Goal: Transaction & Acquisition: Purchase product/service

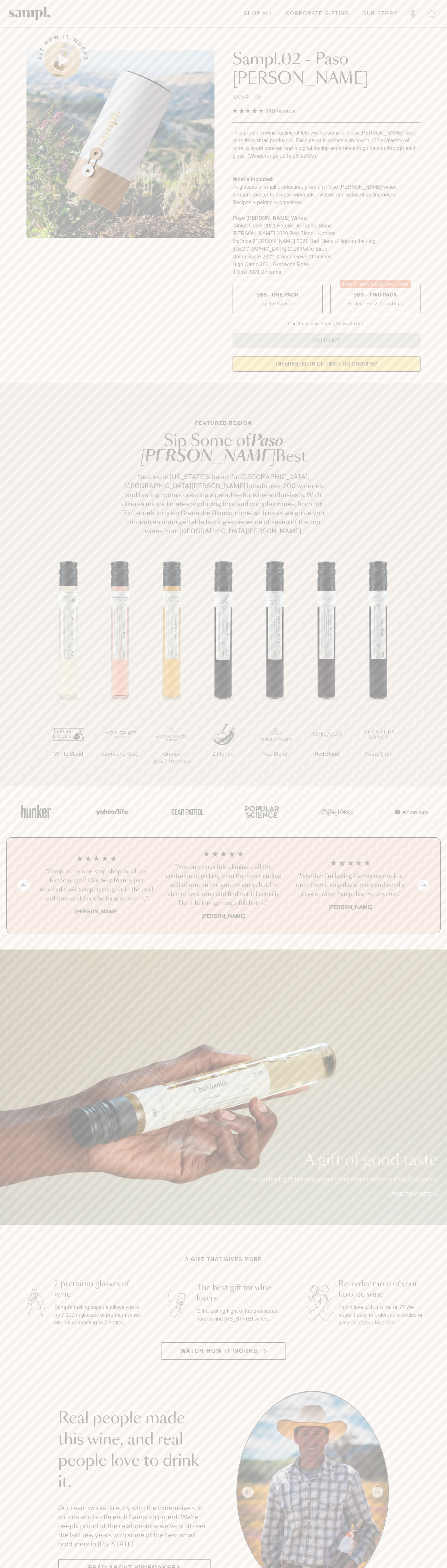
click at [375, 284] on label "CHRISTMAS SALE! Save 20% $88 - Two Pack Perfect For 2-4 Tastings" at bounding box center [375, 299] width 90 height 30
click at [371, 18] on link "Our Story" at bounding box center [379, 13] width 41 height 14
click at [433, 1357] on main "See how it works Sampl.02 - Paso Robles SAMPL.02 4.9 Rated 4.9 out of 5 stars 1…" at bounding box center [224, 1507] width 447 height 3014
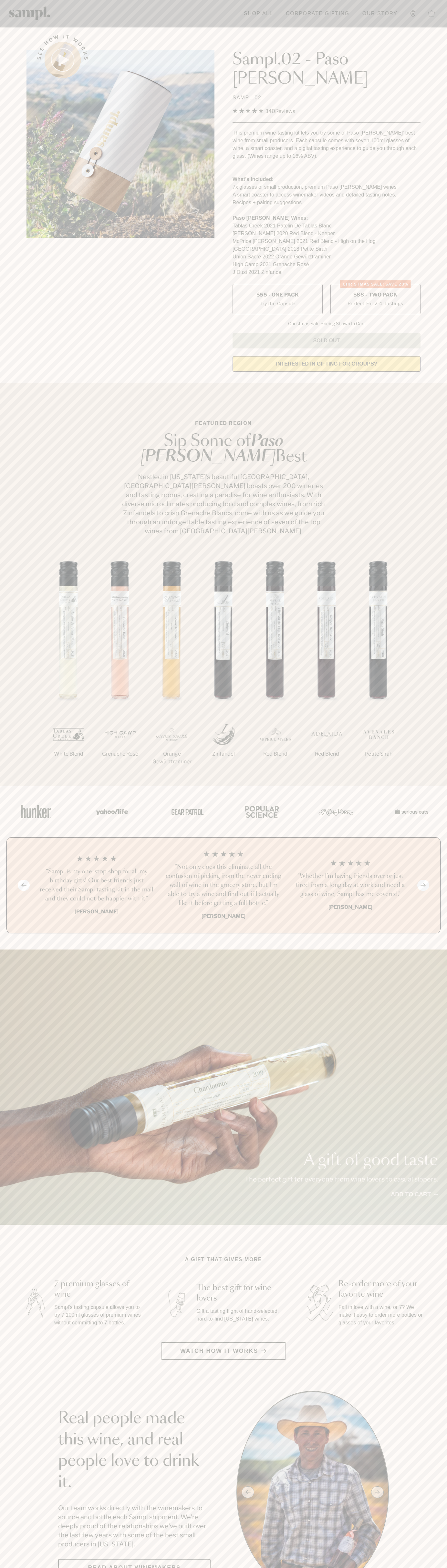
click at [33, 1567] on html "Skip to main content Toggle navigation menu Shop All Corporate Gifting Our Stor…" at bounding box center [224, 1582] width 447 height 3164
click at [22, 1523] on section "Real people made this wine, and real people love to drink it. Our team works di…" at bounding box center [224, 1492] width 447 height 203
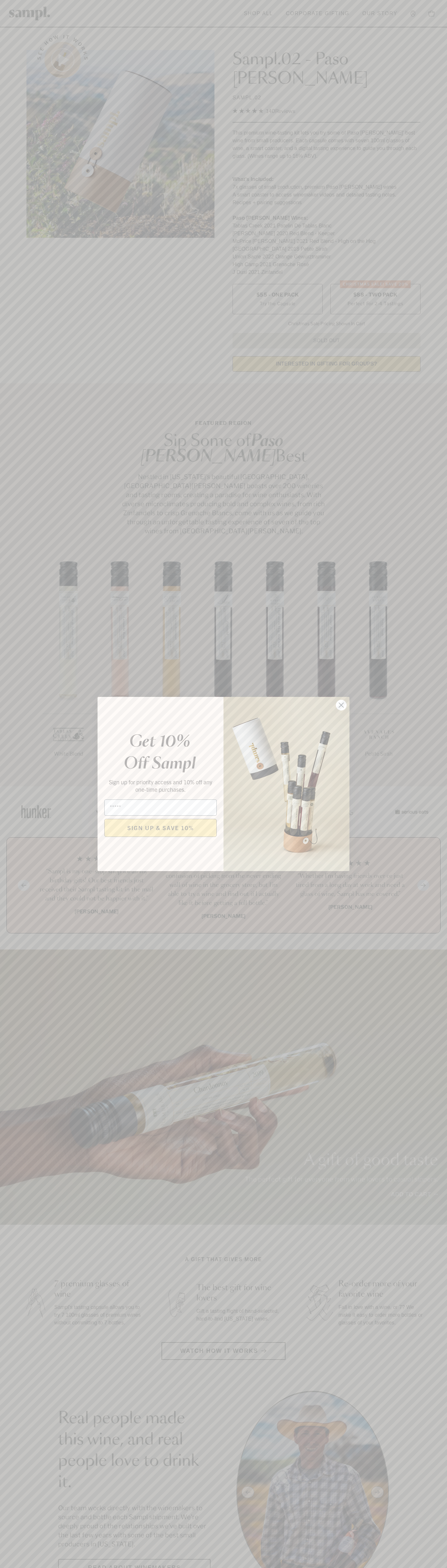
click at [341, 705] on icon "Close dialog" at bounding box center [341, 705] width 4 height 4
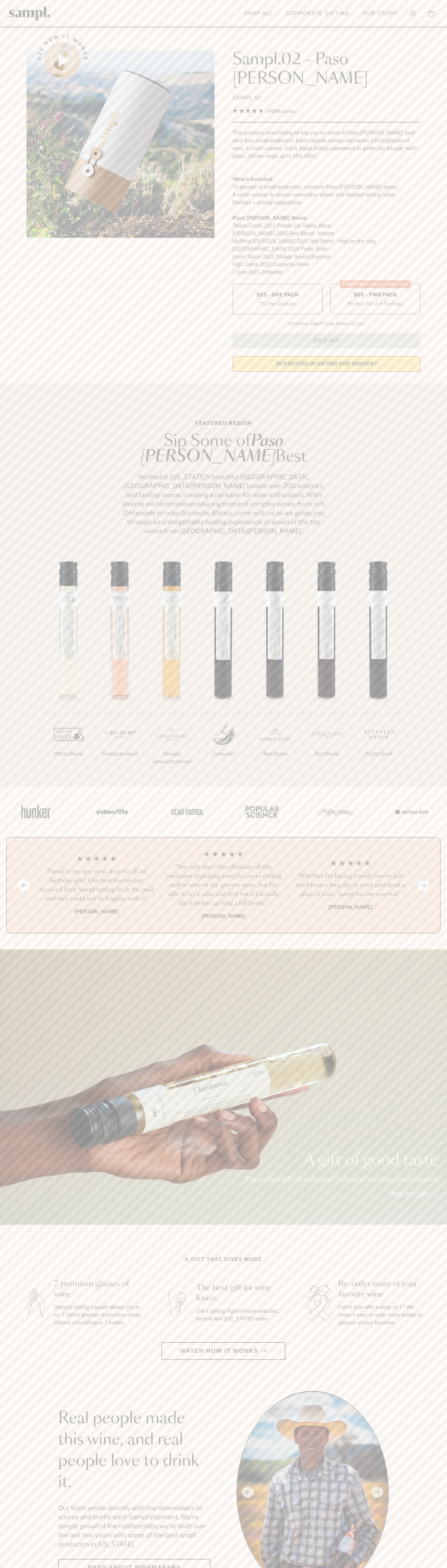
click at [375, 292] on span "$88 - Two Pack" at bounding box center [375, 295] width 44 height 7
